Goal: Find specific page/section: Find specific page/section

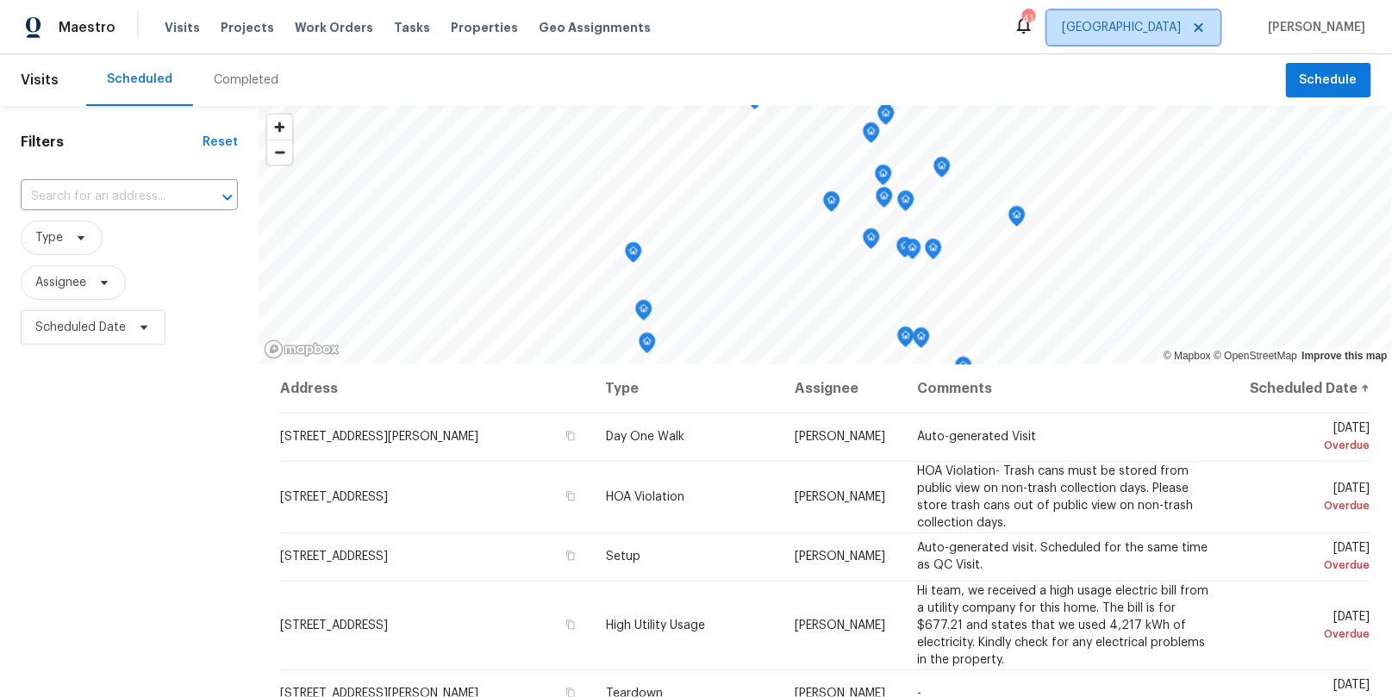
click at [1181, 34] on span "[GEOGRAPHIC_DATA]" at bounding box center [1121, 27] width 119 height 17
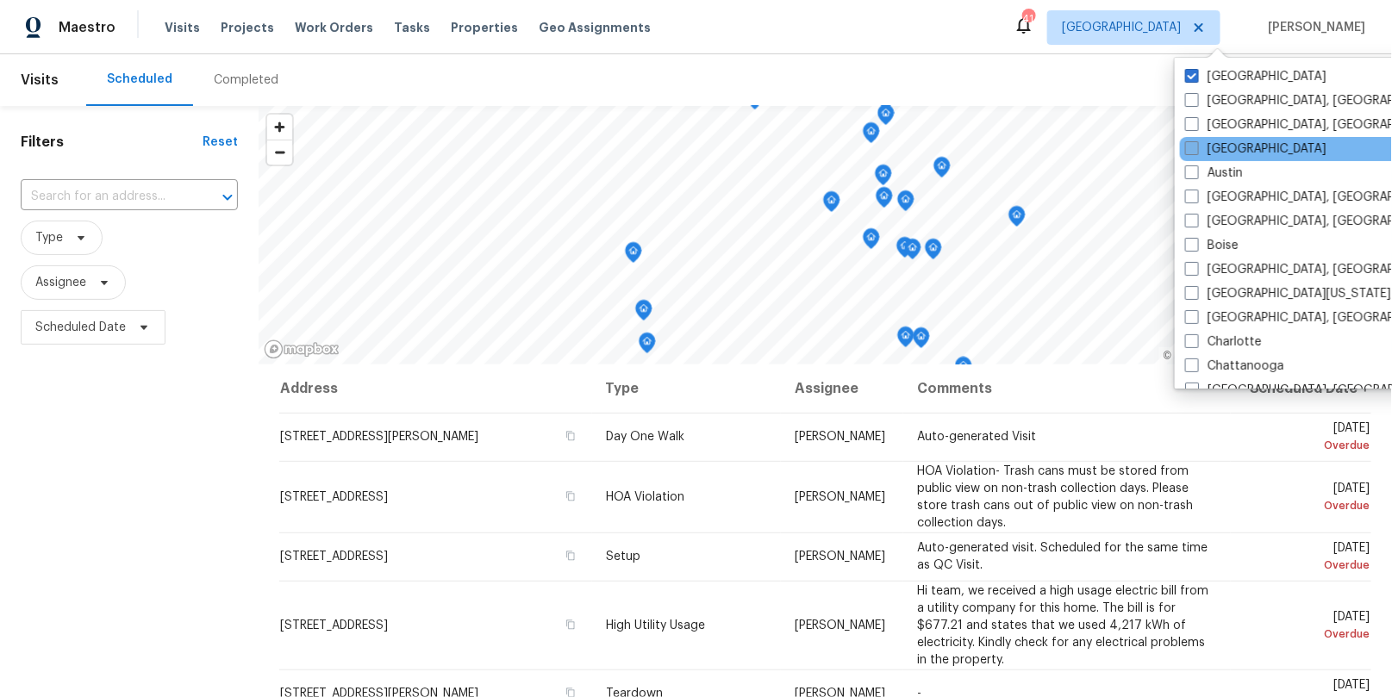
click at [1213, 150] on label "[GEOGRAPHIC_DATA]" at bounding box center [1255, 148] width 141 height 17
click at [1196, 150] on input "[GEOGRAPHIC_DATA]" at bounding box center [1190, 145] width 11 height 11
checkbox input "true"
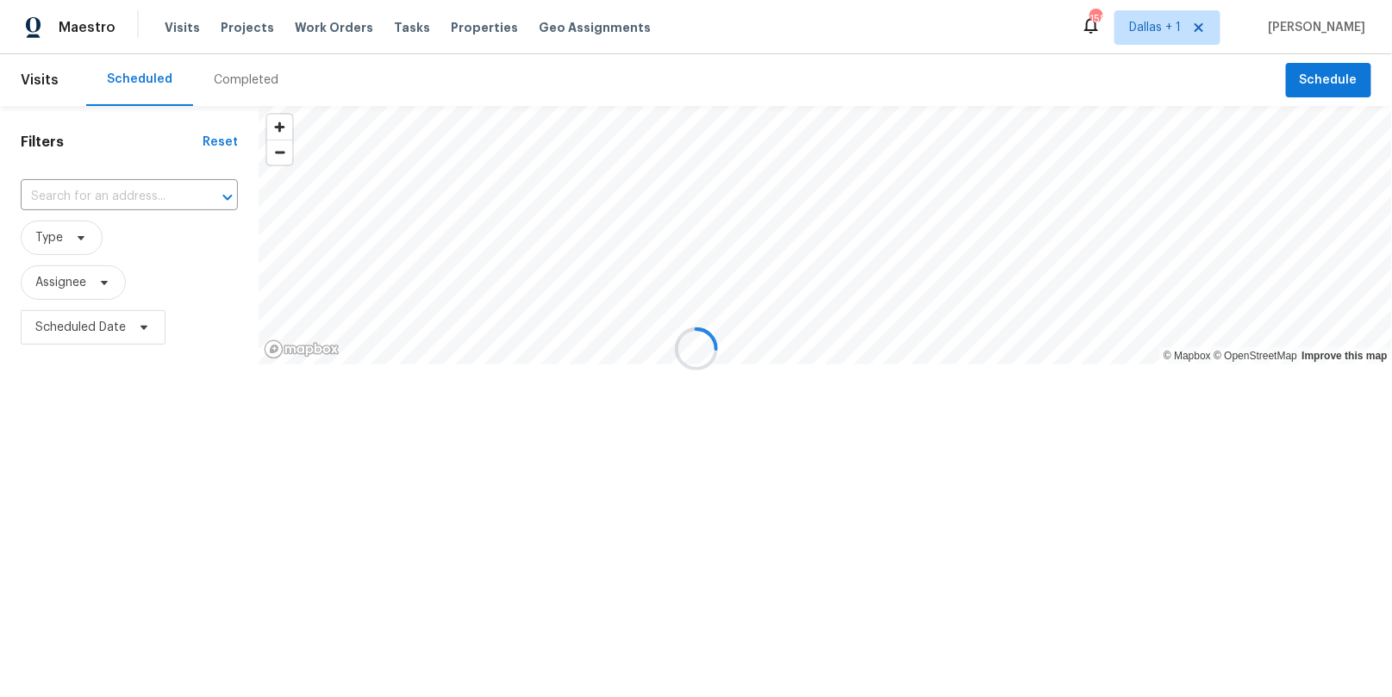
click at [238, 89] on div at bounding box center [696, 348] width 1392 height 697
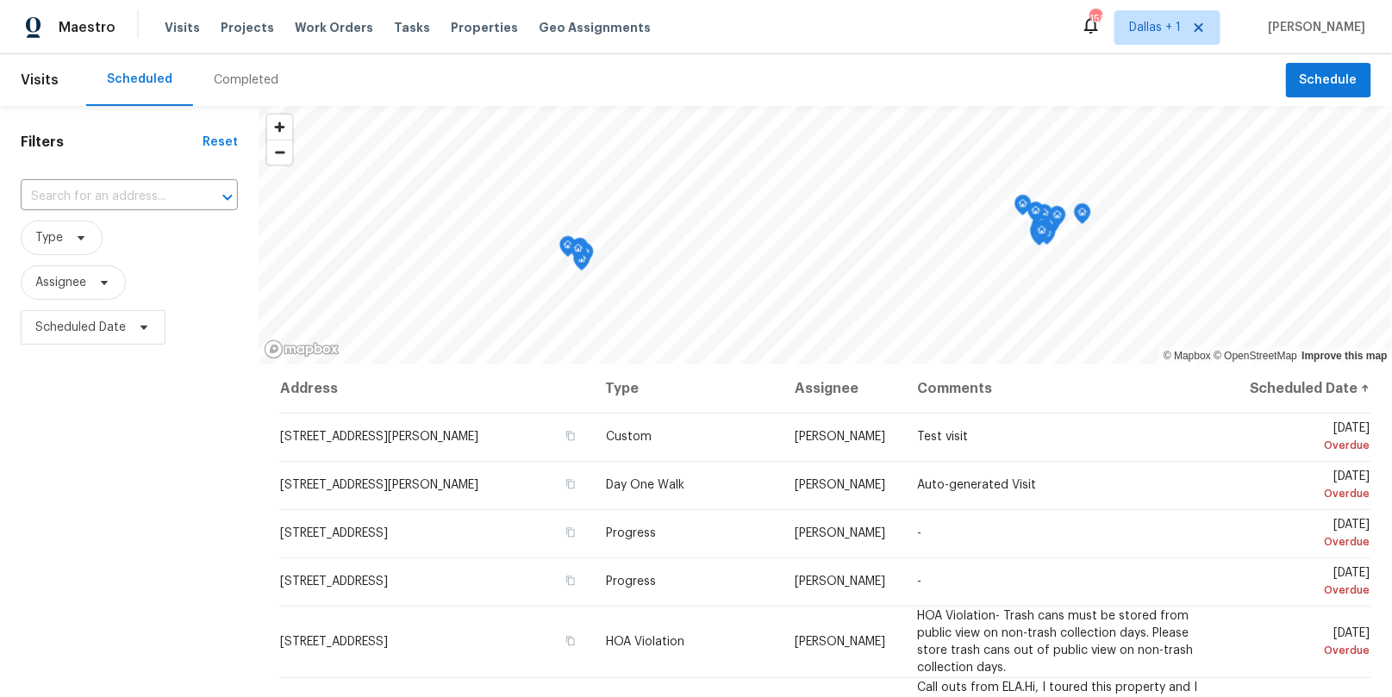
click at [235, 78] on div "Completed" at bounding box center [246, 80] width 65 height 17
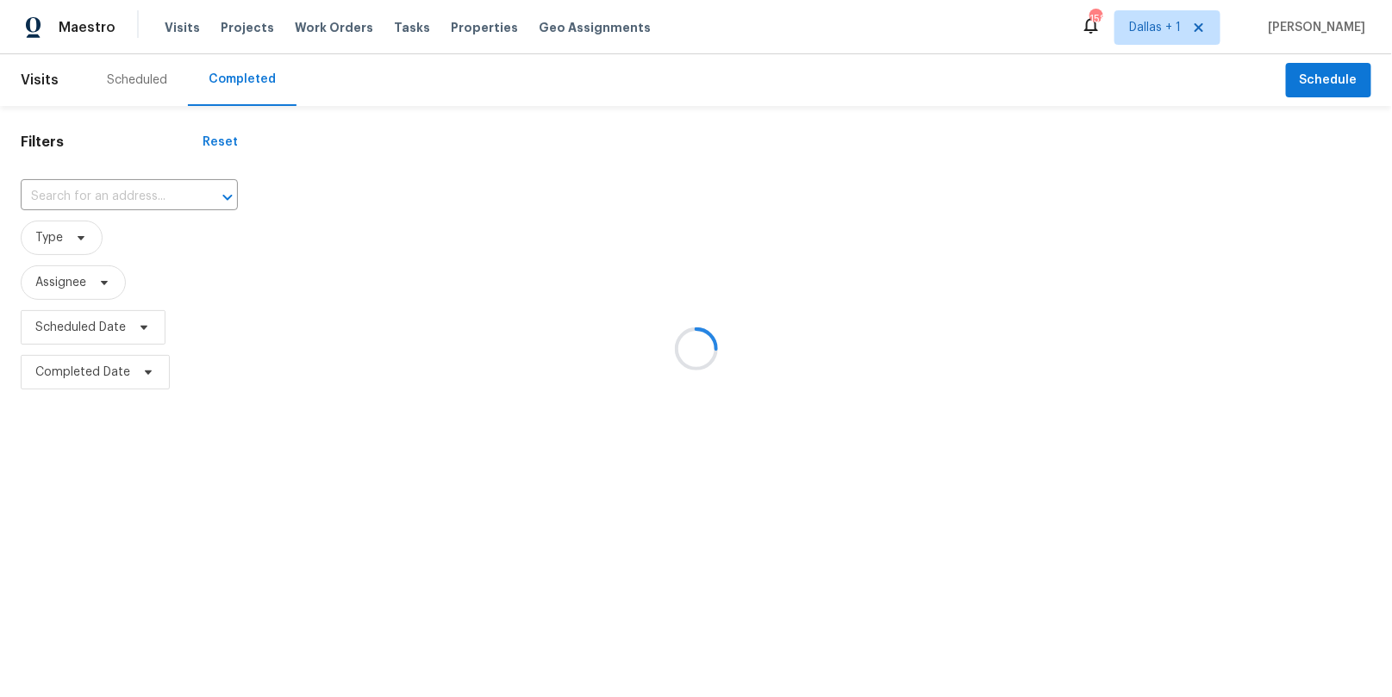
click at [140, 185] on div at bounding box center [696, 348] width 1392 height 697
click at [98, 193] on div at bounding box center [696, 348] width 1392 height 697
click at [93, 196] on div at bounding box center [696, 348] width 1392 height 697
click at [105, 196] on div at bounding box center [696, 348] width 1392 height 697
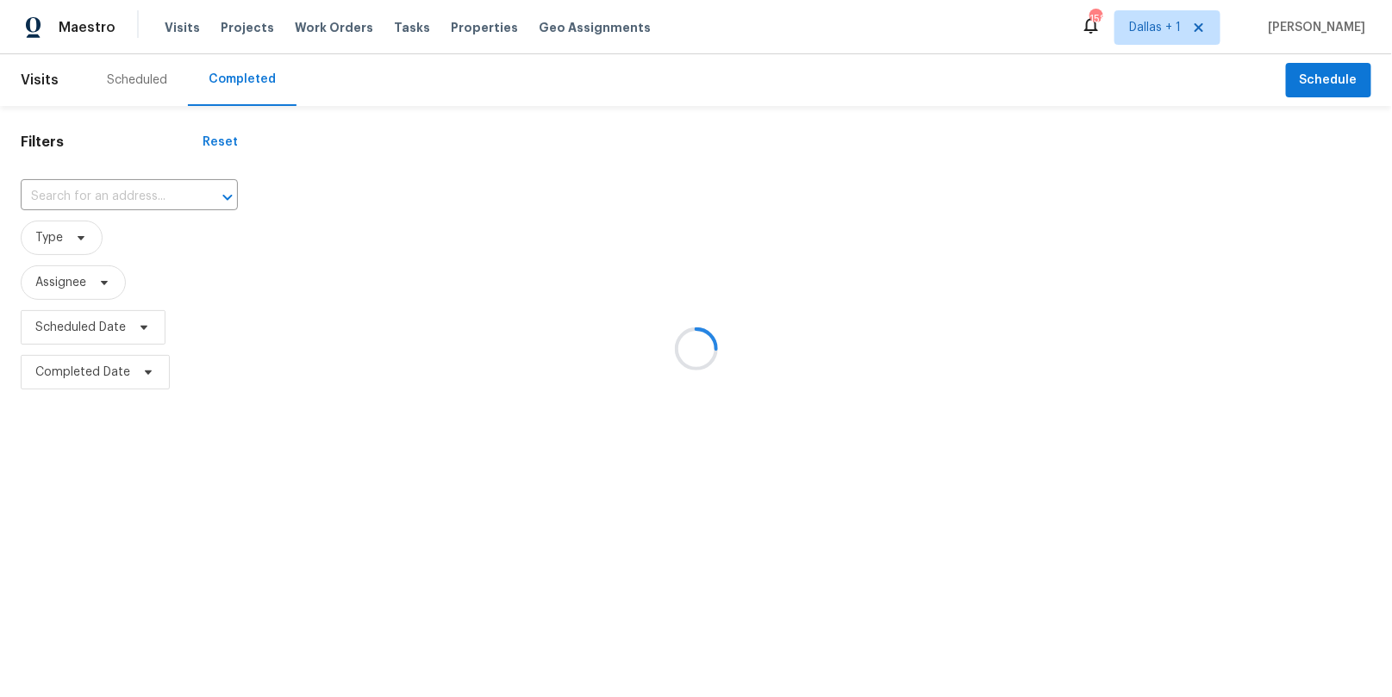
click at [70, 195] on div at bounding box center [696, 348] width 1392 height 697
click at [76, 195] on div at bounding box center [696, 348] width 1392 height 697
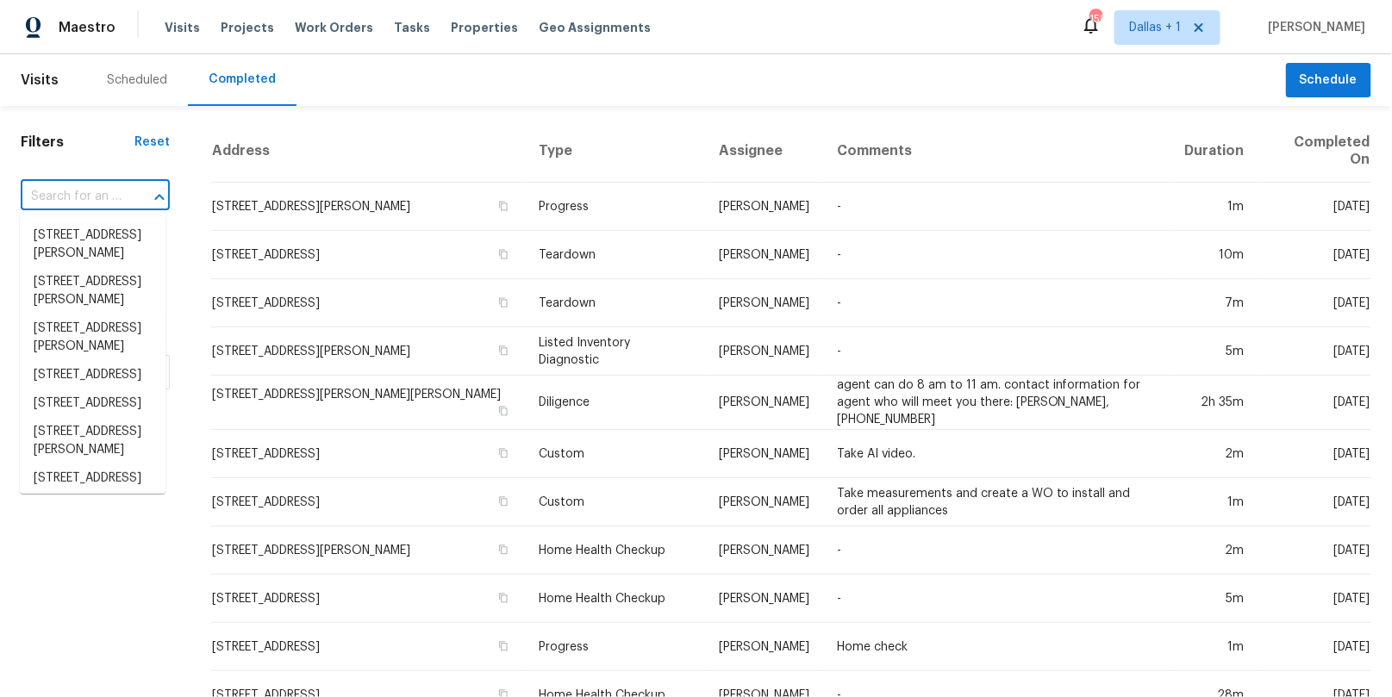
click at [76, 195] on input "text" at bounding box center [71, 197] width 101 height 27
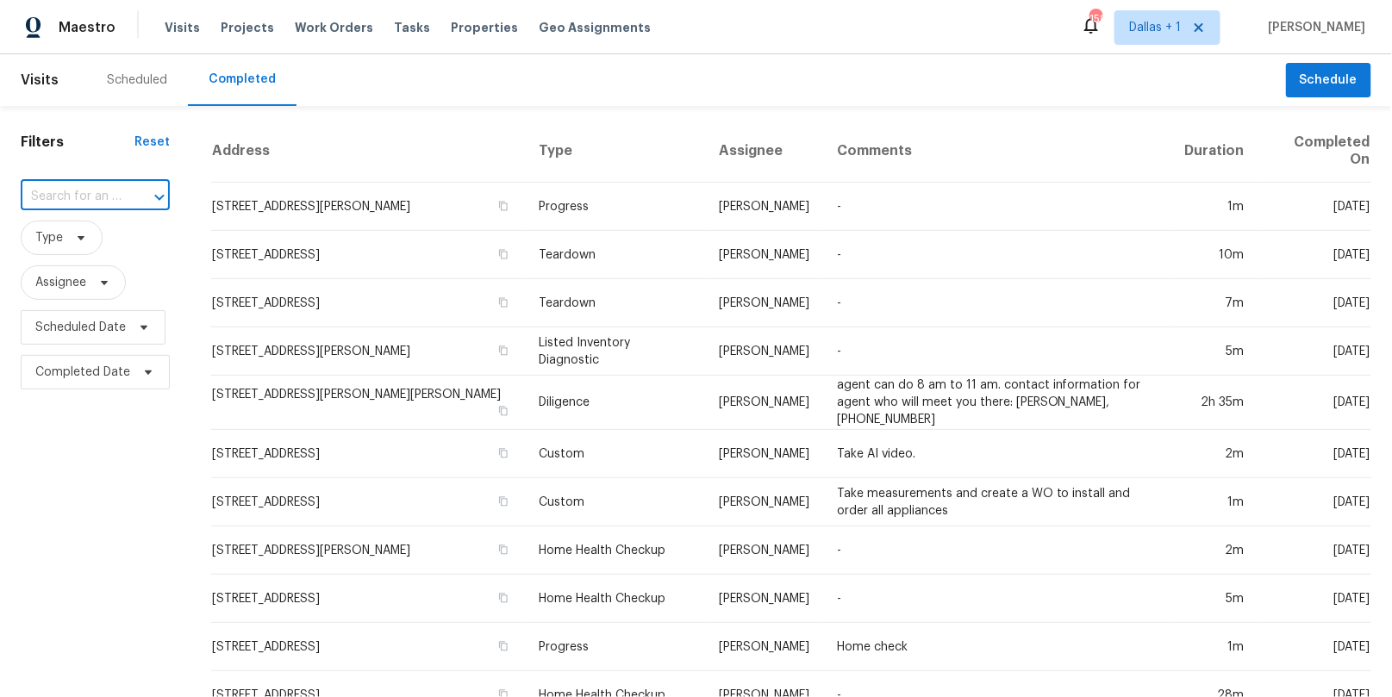
click at [76, 195] on input "text" at bounding box center [71, 197] width 101 height 27
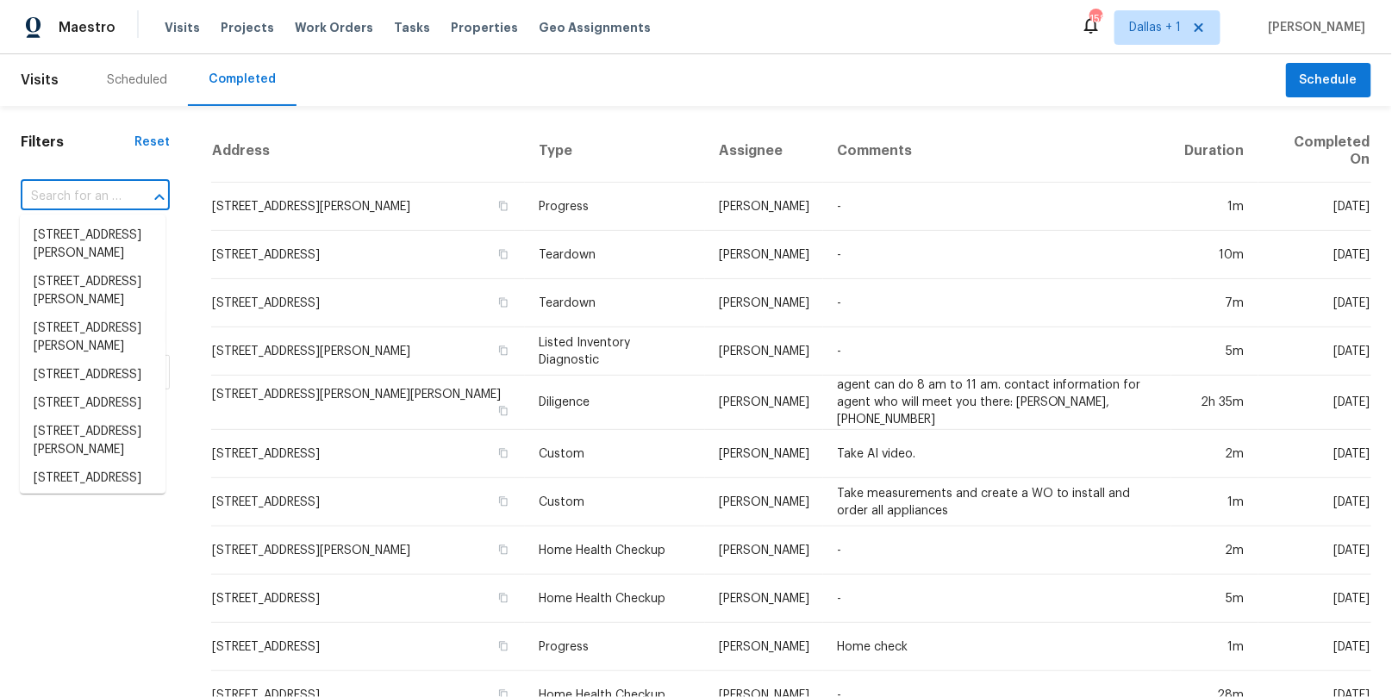
paste input "[STREET_ADDRESS]"
type input "[STREET_ADDRESS]"
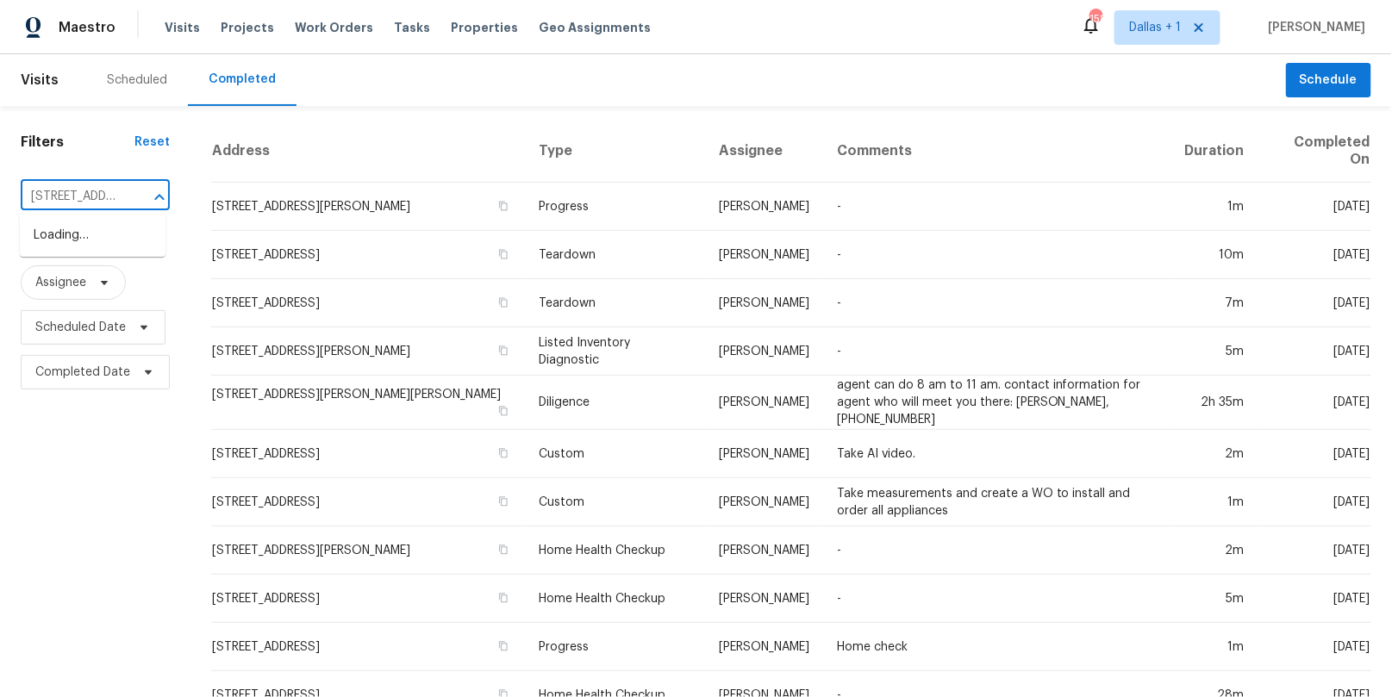
scroll to position [0, 153]
click at [92, 243] on li "[STREET_ADDRESS]" at bounding box center [93, 235] width 146 height 28
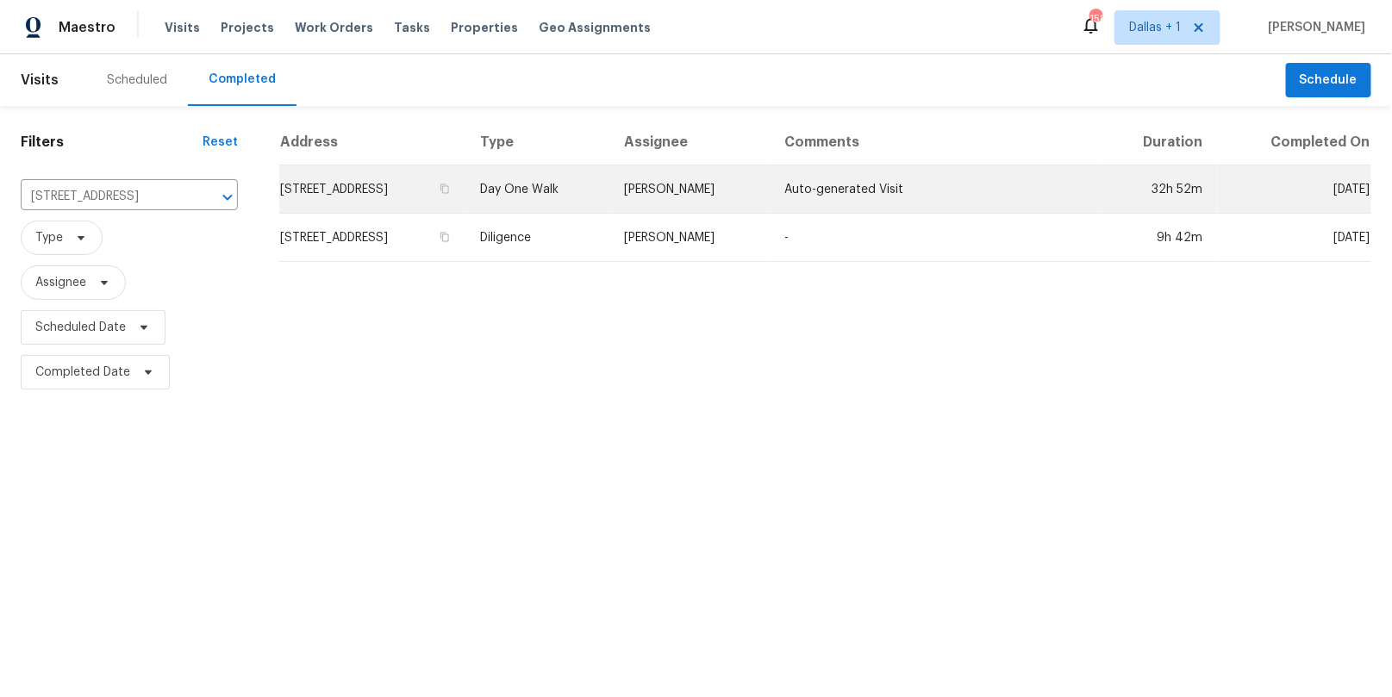
click at [610, 186] on td "Day One Walk" at bounding box center [538, 189] width 144 height 48
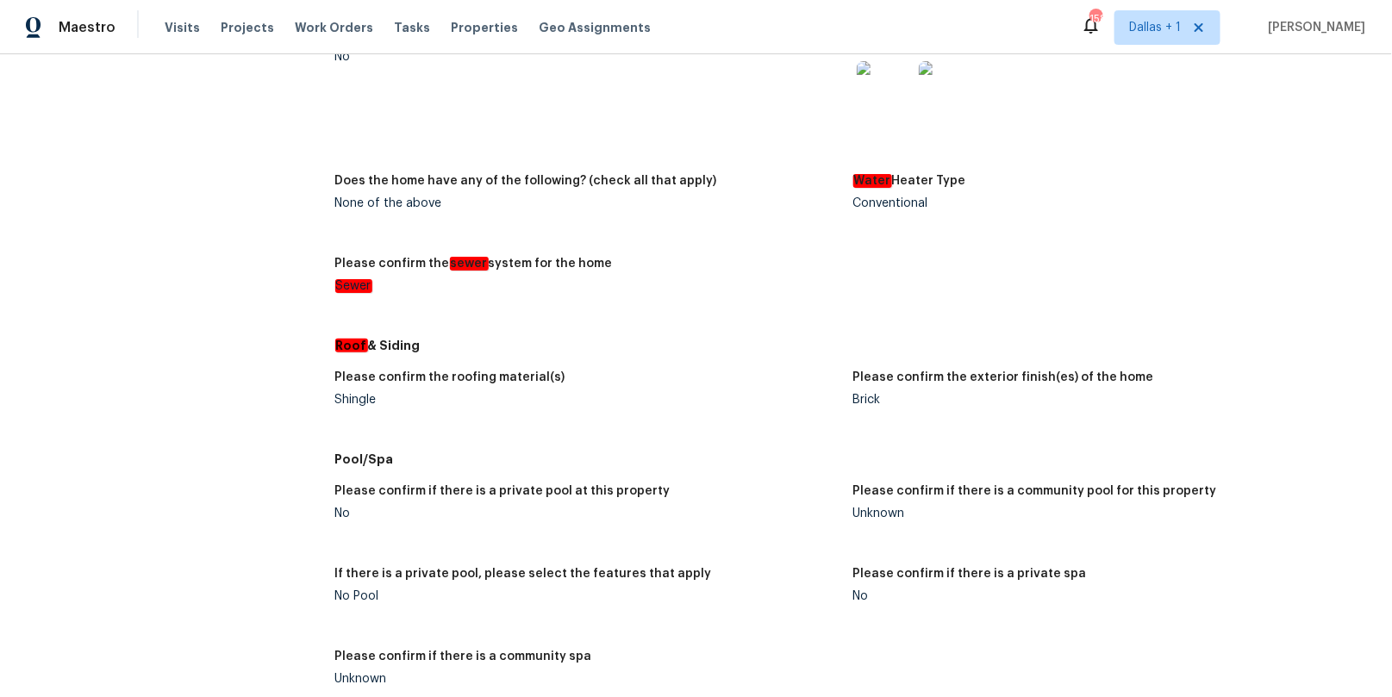
scroll to position [2364, 0]
